Goal: Transaction & Acquisition: Purchase product/service

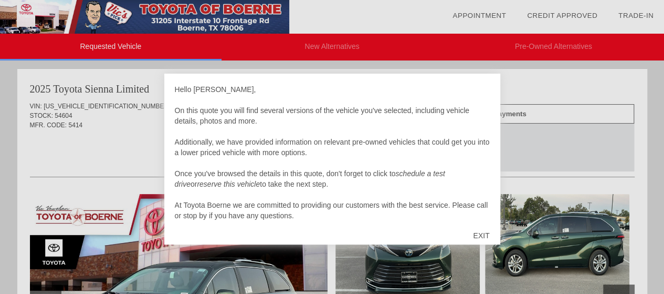
click at [482, 235] on div "EXIT" at bounding box center [481, 236] width 37 height 32
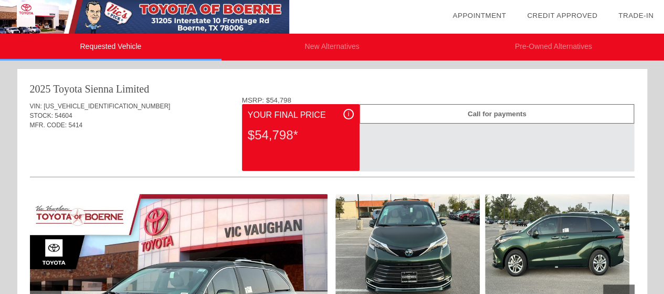
drag, startPoint x: 669, startPoint y: 51, endPoint x: 598, endPoint y: 194, distance: 159.3
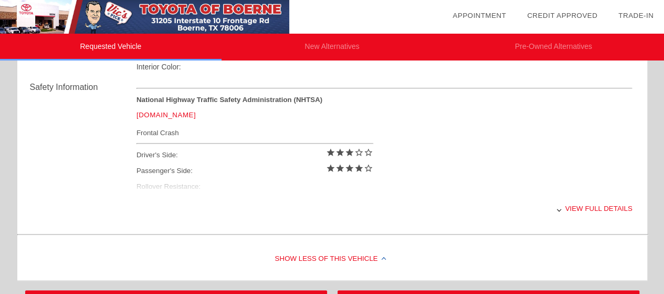
scroll to position [420, 0]
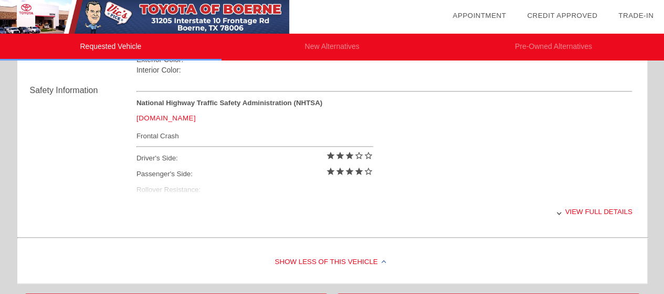
click at [573, 211] on div "View full details" at bounding box center [385, 212] width 496 height 26
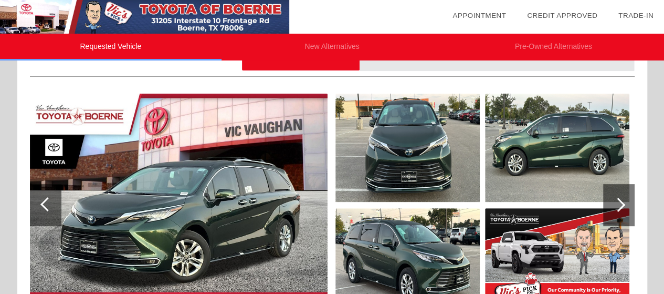
scroll to position [98, 0]
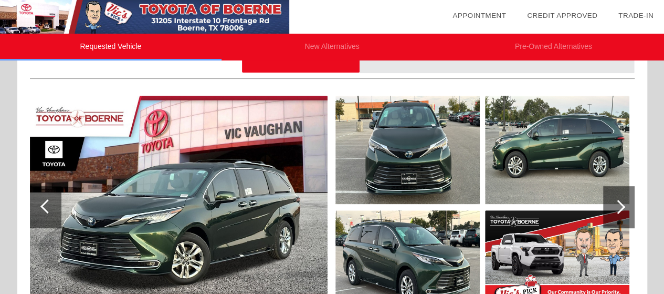
click at [622, 204] on div at bounding box center [618, 207] width 14 height 14
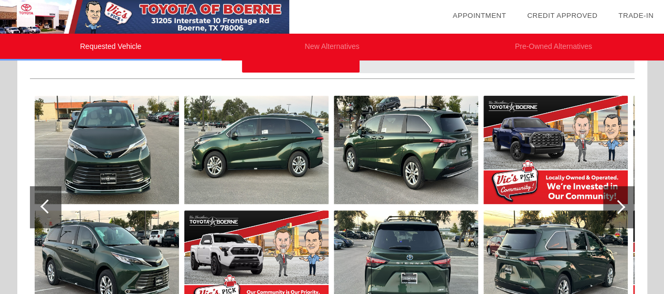
click at [622, 204] on div at bounding box center [618, 207] width 14 height 14
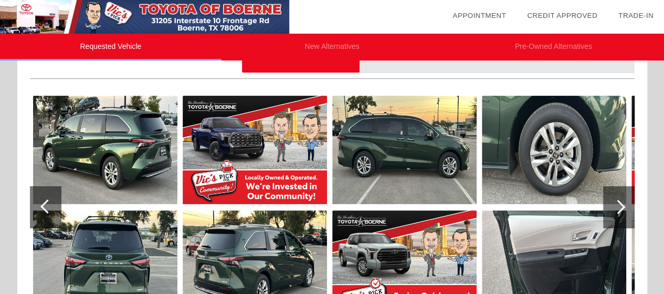
click at [622, 204] on div at bounding box center [618, 207] width 14 height 14
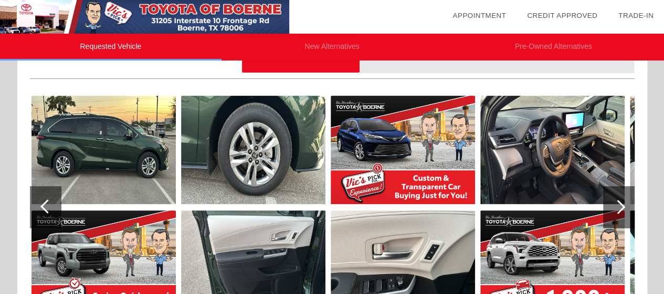
click at [622, 204] on div at bounding box center [618, 207] width 14 height 14
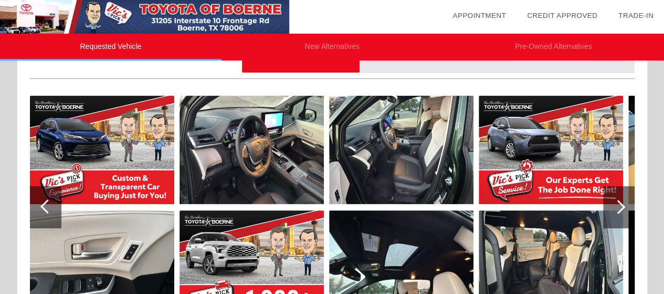
click at [622, 204] on div at bounding box center [618, 207] width 14 height 14
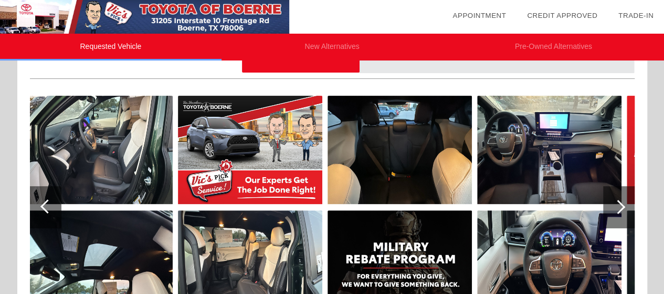
click at [622, 204] on div at bounding box center [618, 207] width 14 height 14
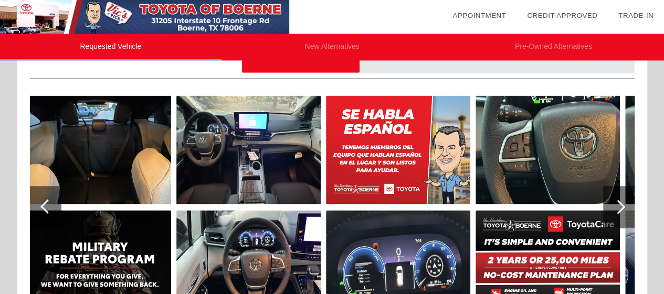
click at [622, 204] on div at bounding box center [618, 207] width 14 height 14
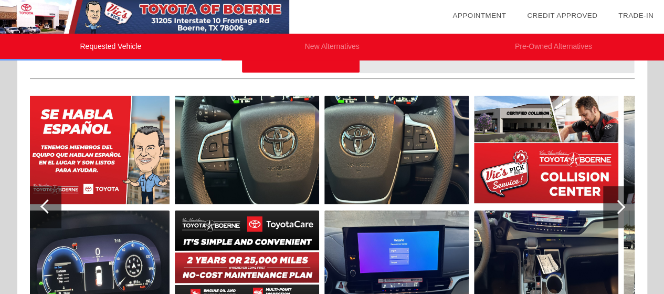
click at [622, 204] on div at bounding box center [618, 207] width 14 height 14
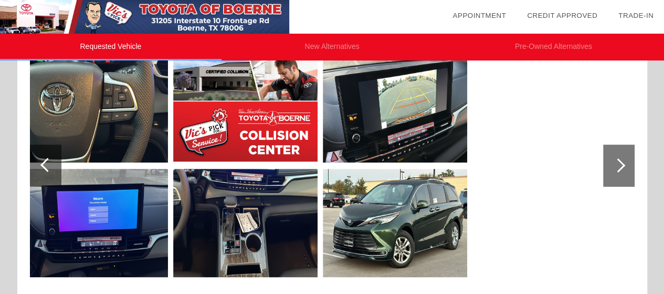
scroll to position [138, 0]
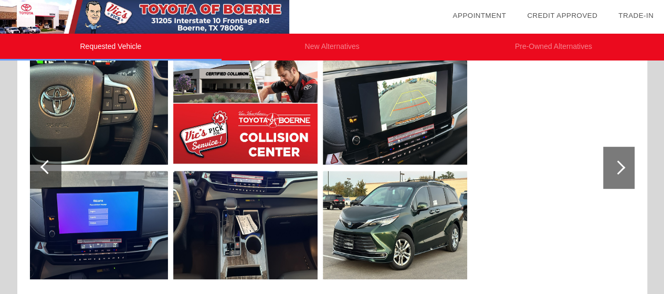
click at [47, 162] on div at bounding box center [47, 167] width 14 height 14
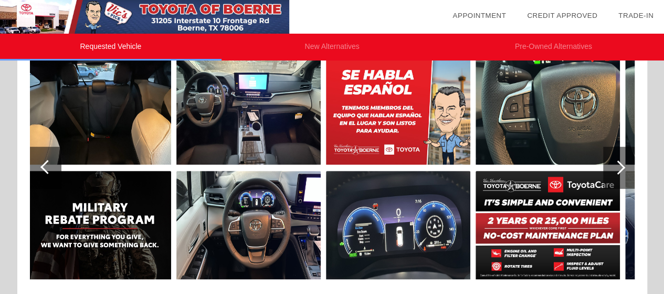
click at [47, 162] on div at bounding box center [47, 167] width 14 height 14
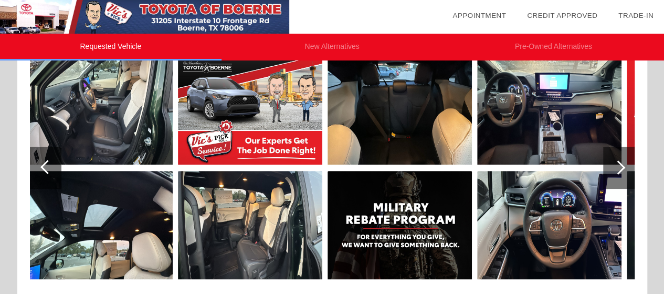
click at [47, 162] on div at bounding box center [47, 167] width 14 height 14
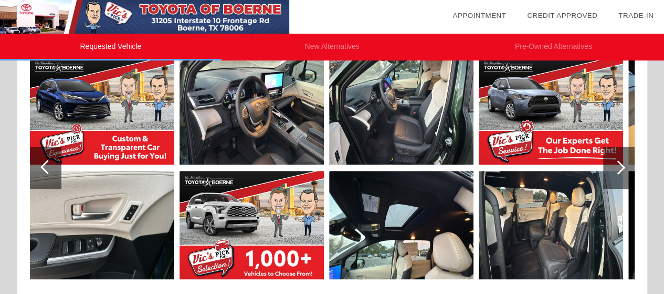
click at [47, 162] on div at bounding box center [47, 167] width 14 height 14
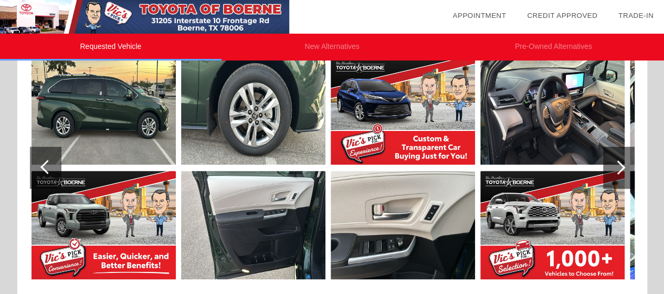
click at [47, 162] on div at bounding box center [47, 167] width 14 height 14
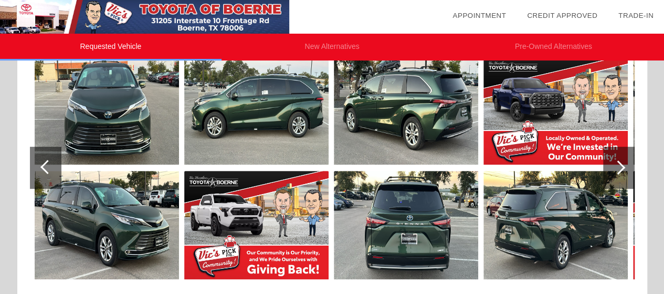
click at [47, 162] on div at bounding box center [47, 167] width 14 height 14
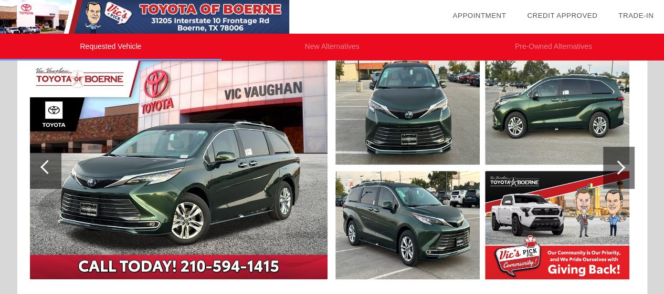
click at [47, 162] on div at bounding box center [47, 167] width 14 height 14
click at [617, 163] on div at bounding box center [618, 167] width 14 height 14
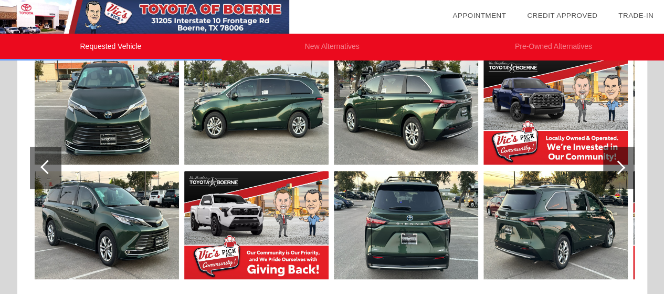
click at [617, 163] on div at bounding box center [618, 167] width 14 height 14
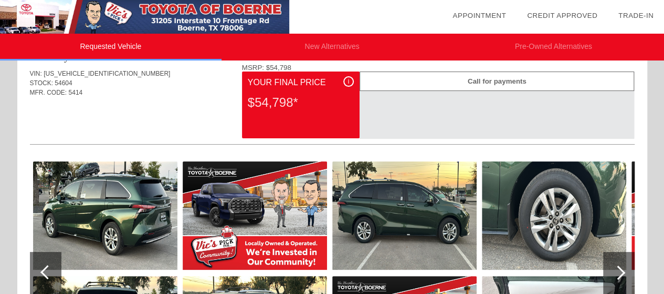
scroll to position [0, 0]
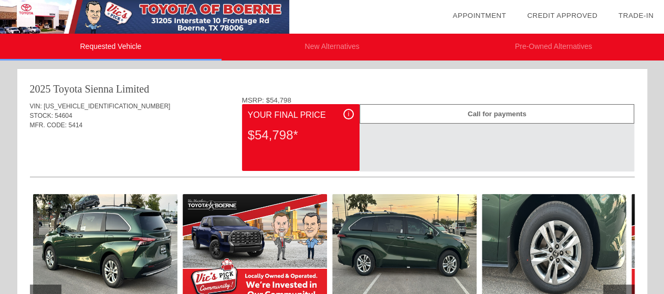
click at [548, 47] on li "Pre-Owned Alternatives" at bounding box center [554, 47] width 222 height 27
